Goal: Navigation & Orientation: Find specific page/section

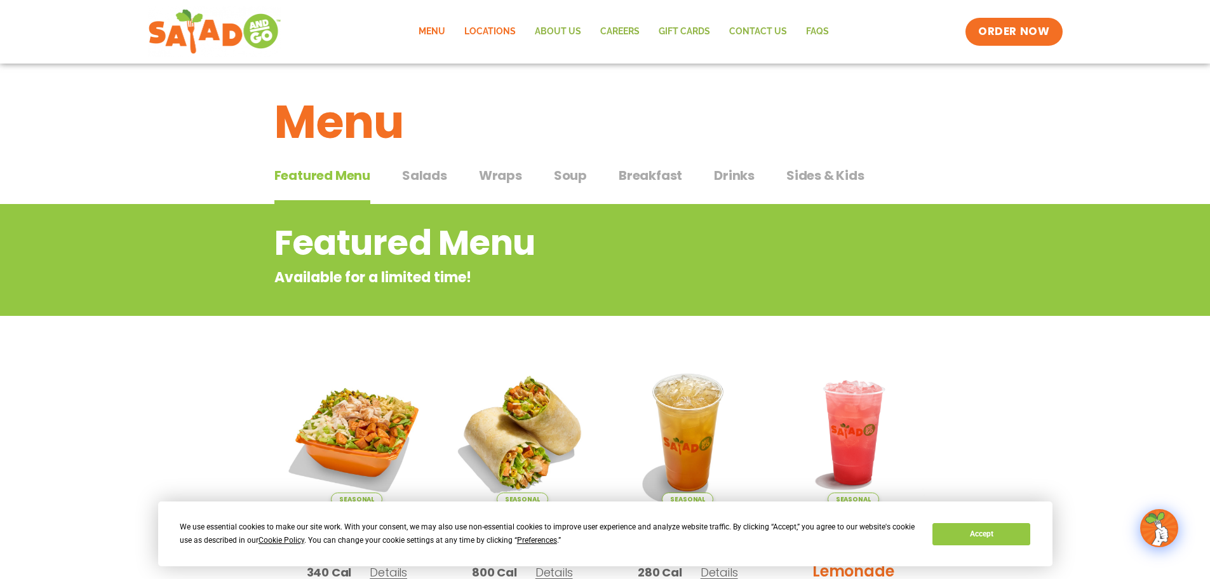
click at [488, 26] on link "Locations" at bounding box center [490, 31] width 71 height 29
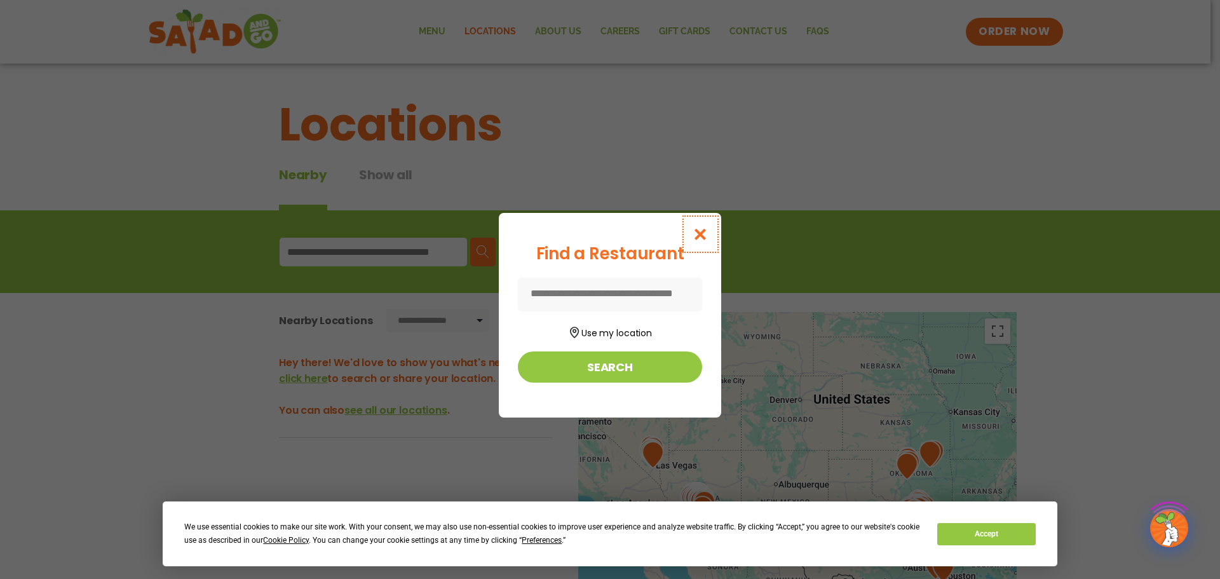
click at [696, 229] on icon "Close modal" at bounding box center [700, 233] width 16 height 13
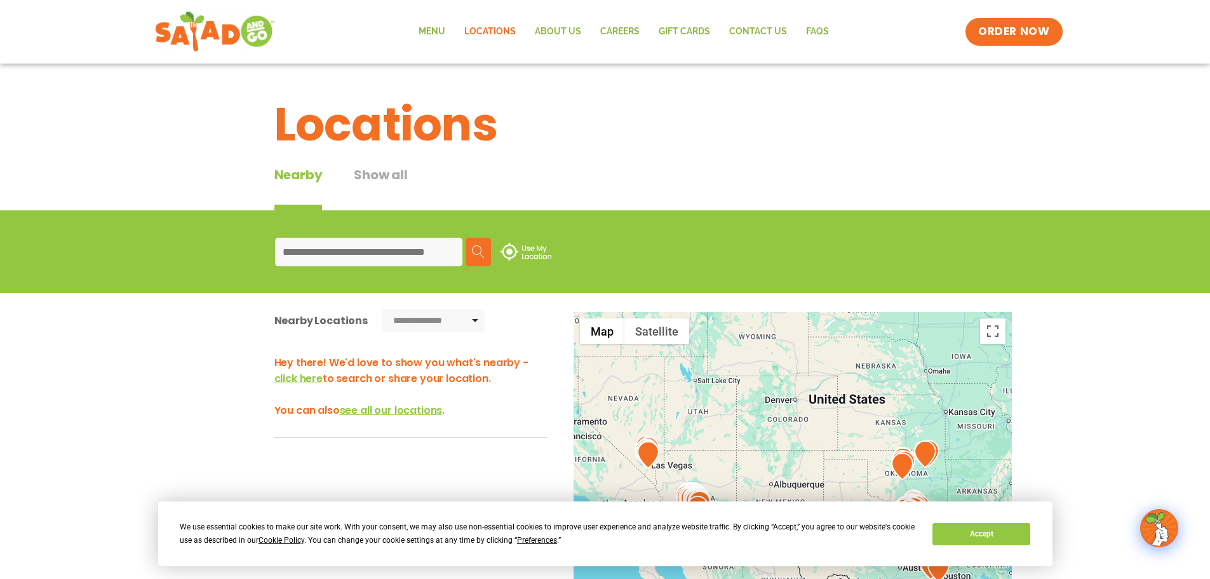
click at [230, 19] on img at bounding box center [214, 32] width 120 height 46
